Goal: Task Accomplishment & Management: Use online tool/utility

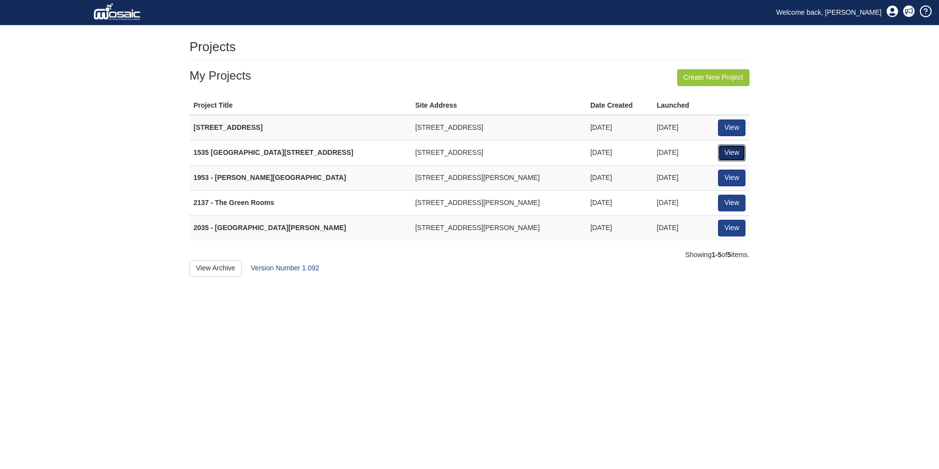
click at [722, 151] on link "View" at bounding box center [732, 152] width 28 height 17
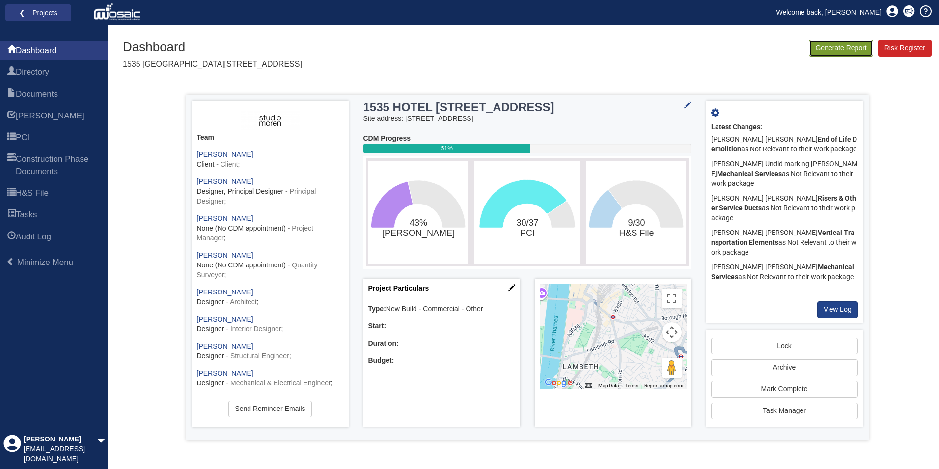
click at [842, 51] on button "Generate Report" at bounding box center [841, 48] width 64 height 17
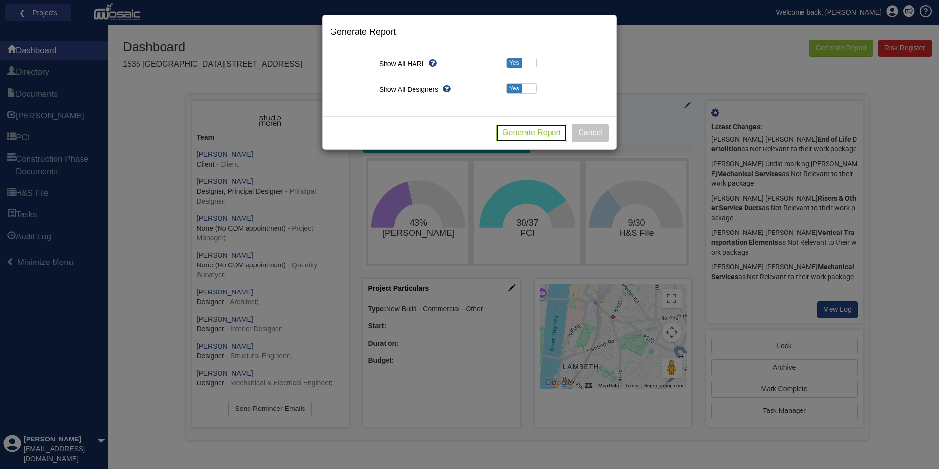
click at [548, 130] on button "Generate Report" at bounding box center [531, 133] width 71 height 18
click at [585, 132] on button "Cancel" at bounding box center [590, 133] width 37 height 18
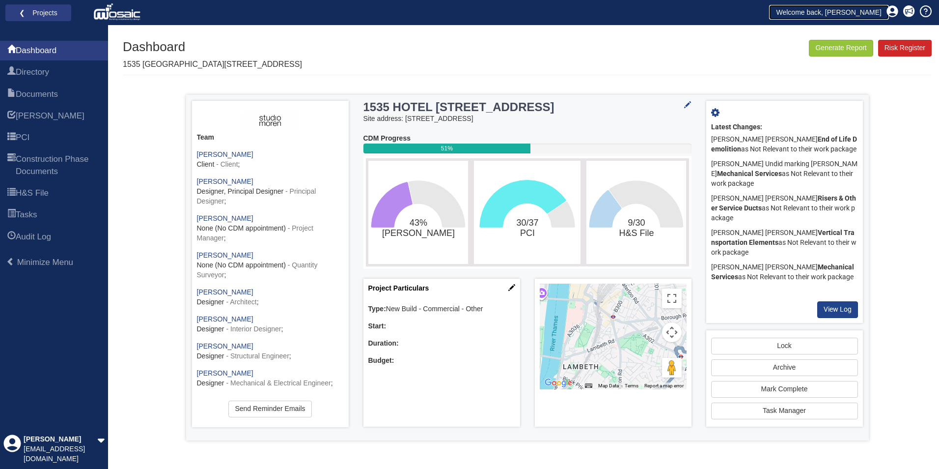
click at [864, 11] on link "Welcome back, [PERSON_NAME]" at bounding box center [829, 12] width 120 height 15
click at [873, 11] on link "Welcome back, [PERSON_NAME]" at bounding box center [829, 12] width 120 height 15
click at [898, 217] on div "Generate Report Show All HARI Select "Yes" for All Eliminated included or "No" …" at bounding box center [527, 240] width 809 height 400
